Goal: Transaction & Acquisition: Obtain resource

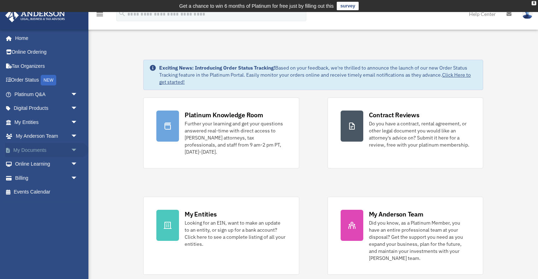
click at [74, 150] on span "arrow_drop_down" at bounding box center [78, 150] width 14 height 14
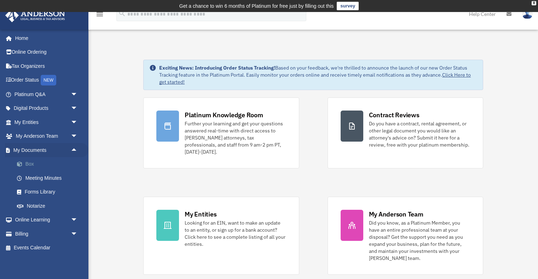
click at [27, 164] on link "Box" at bounding box center [49, 164] width 79 height 14
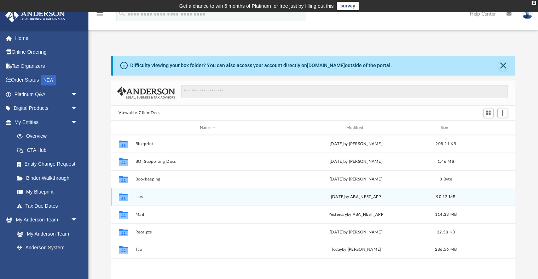
scroll to position [0, 0]
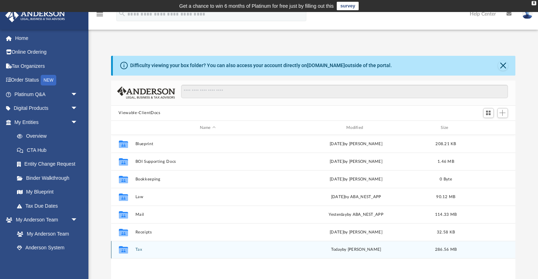
click at [136, 251] on button "Tax" at bounding box center [207, 250] width 145 height 5
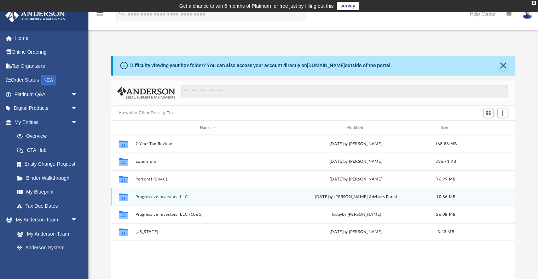
click at [177, 197] on button "Progressive Investors, LLC" at bounding box center [207, 197] width 145 height 5
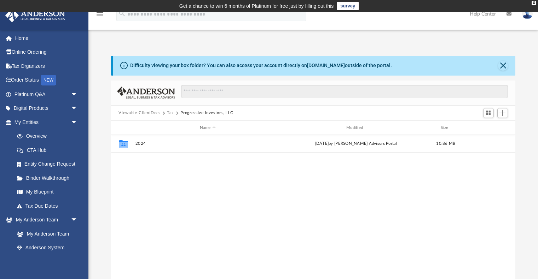
click at [169, 113] on button "Tax" at bounding box center [170, 113] width 7 height 6
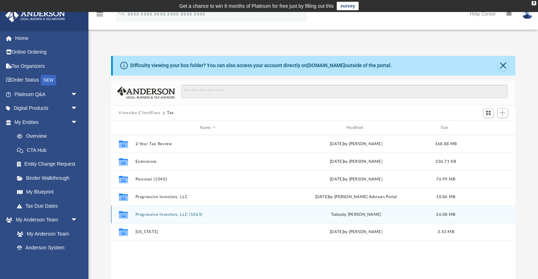
click at [169, 213] on button "Progressive Investors, LLC (1065)" at bounding box center [207, 215] width 145 height 5
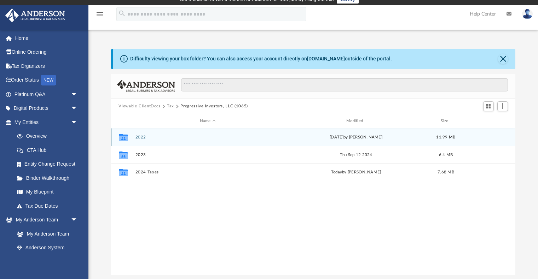
scroll to position [7, 0]
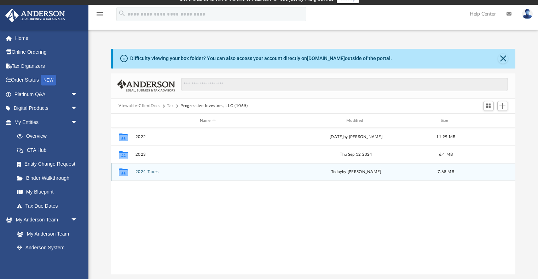
click at [143, 172] on button "2024 Taxes" at bounding box center [207, 172] width 145 height 5
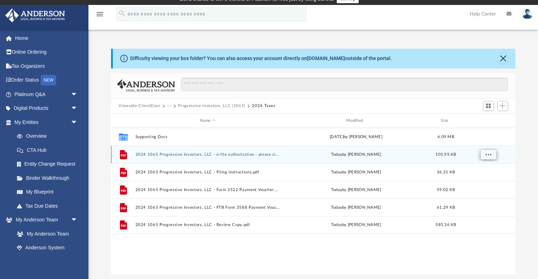
click at [489, 156] on span "More options" at bounding box center [488, 155] width 6 height 4
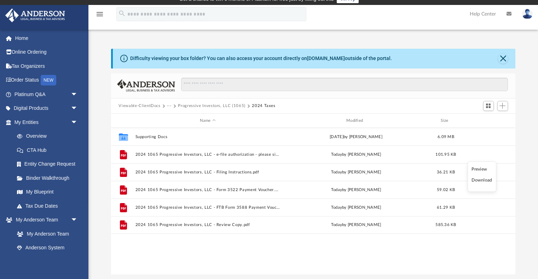
click at [482, 182] on li "Download" at bounding box center [481, 180] width 21 height 7
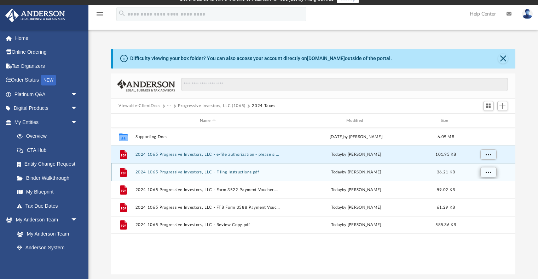
click at [488, 172] on span "More options" at bounding box center [488, 172] width 6 height 4
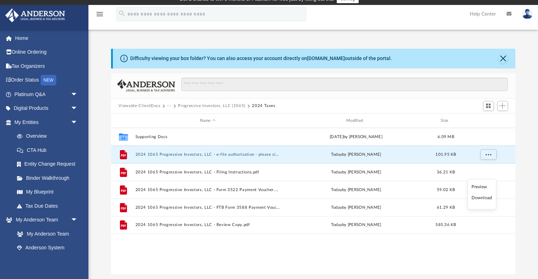
click at [484, 200] on li "Download" at bounding box center [481, 197] width 21 height 7
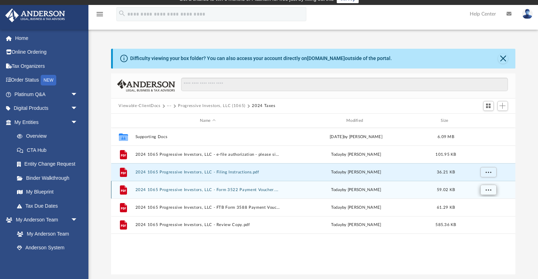
click at [488, 192] on button "More options" at bounding box center [488, 190] width 16 height 11
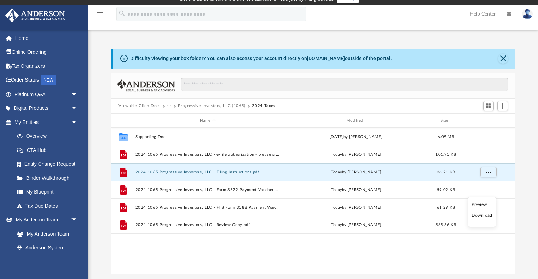
click at [483, 216] on li "Download" at bounding box center [481, 215] width 21 height 7
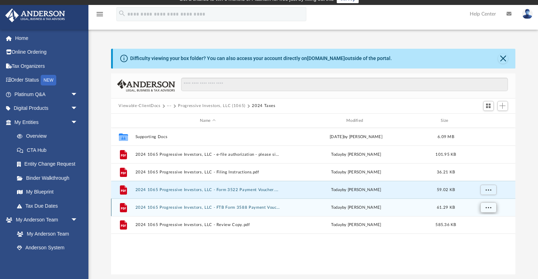
click at [488, 208] on span "More options" at bounding box center [488, 208] width 6 height 4
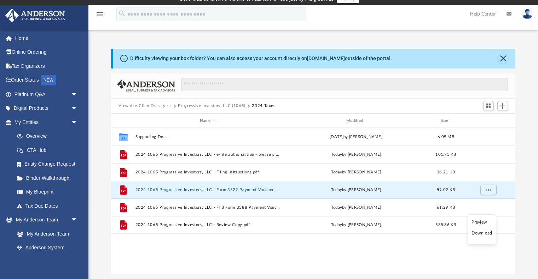
click at [484, 234] on li "Download" at bounding box center [481, 233] width 21 height 7
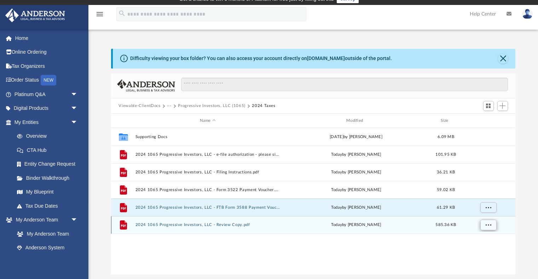
click at [489, 228] on button "More options" at bounding box center [488, 225] width 16 height 11
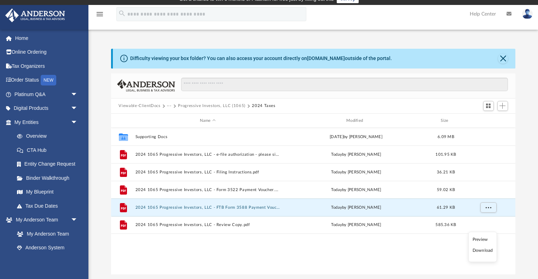
scroll to position [53, 0]
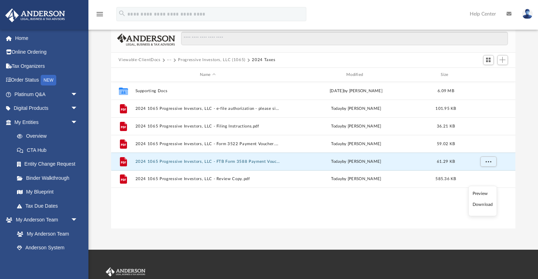
click at [480, 207] on li "Download" at bounding box center [482, 204] width 21 height 7
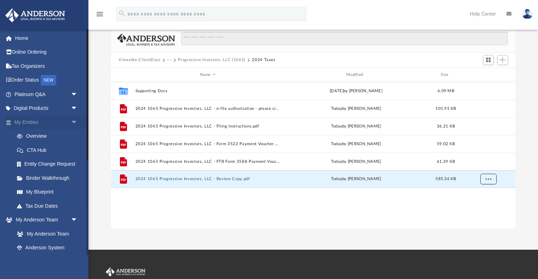
scroll to position [0, 0]
click at [74, 119] on span "arrow_drop_down" at bounding box center [78, 122] width 14 height 14
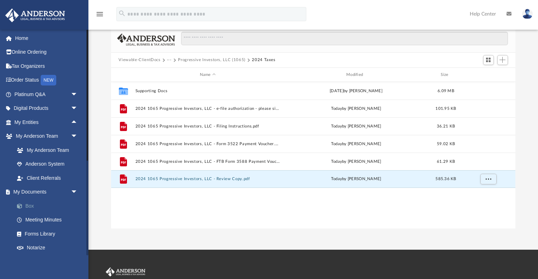
scroll to position [1, 0]
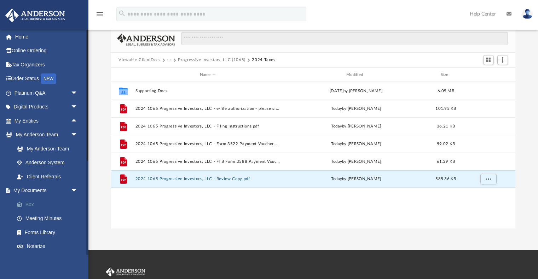
click at [36, 203] on link "Box" at bounding box center [49, 205] width 79 height 14
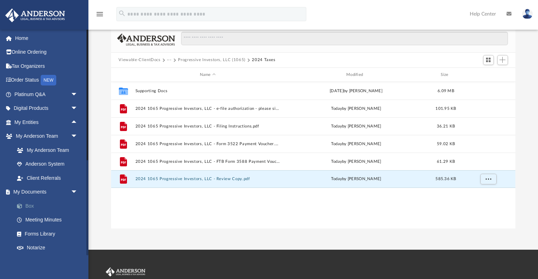
click at [27, 203] on link "Box" at bounding box center [49, 206] width 79 height 14
click at [149, 60] on button "Viewable-ClientDocs" at bounding box center [139, 60] width 42 height 6
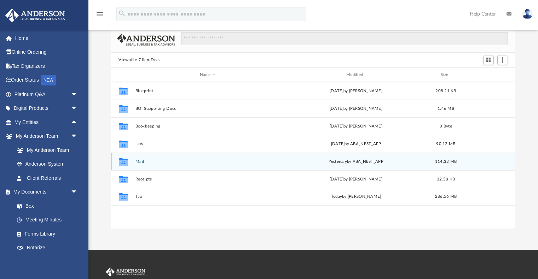
click at [139, 161] on button "Mail" at bounding box center [207, 161] width 145 height 5
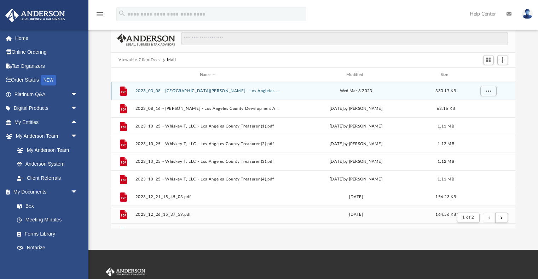
scroll to position [139, 405]
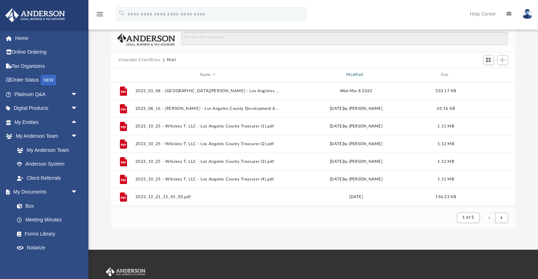
click at [358, 75] on div "Modified" at bounding box center [355, 75] width 145 height 6
click at [356, 75] on div "Modified" at bounding box center [355, 75] width 145 height 6
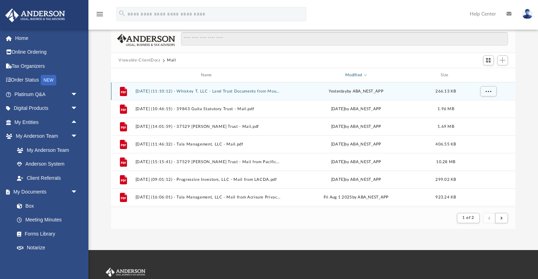
scroll to position [52, 0]
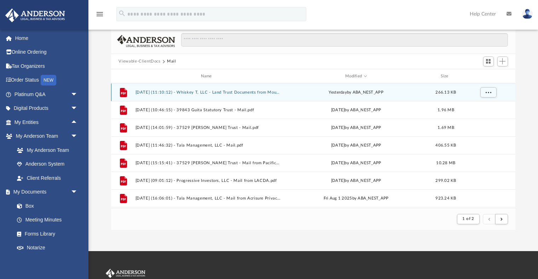
click at [245, 92] on button "2025.09.09 (11:10:12) - Whiskey T, LLC - Land Trust Documents from Mountains Re…" at bounding box center [207, 92] width 145 height 5
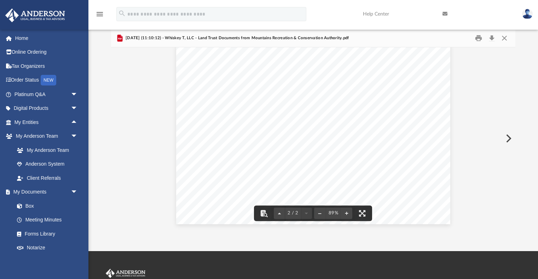
scroll to position [200, 0]
click at [501, 40] on button "Close" at bounding box center [504, 38] width 13 height 11
